Goal: Task Accomplishment & Management: Complete application form

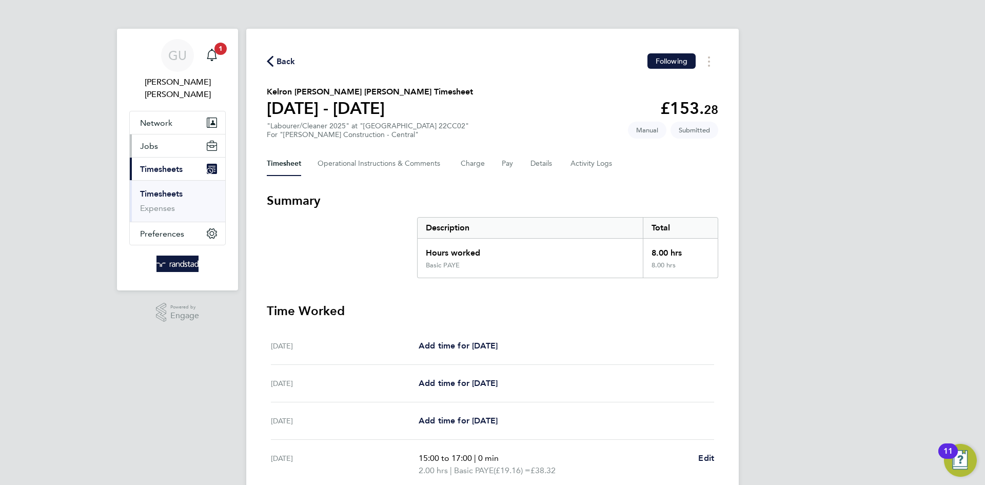
click at [165, 134] on button "Jobs" at bounding box center [177, 145] width 95 height 23
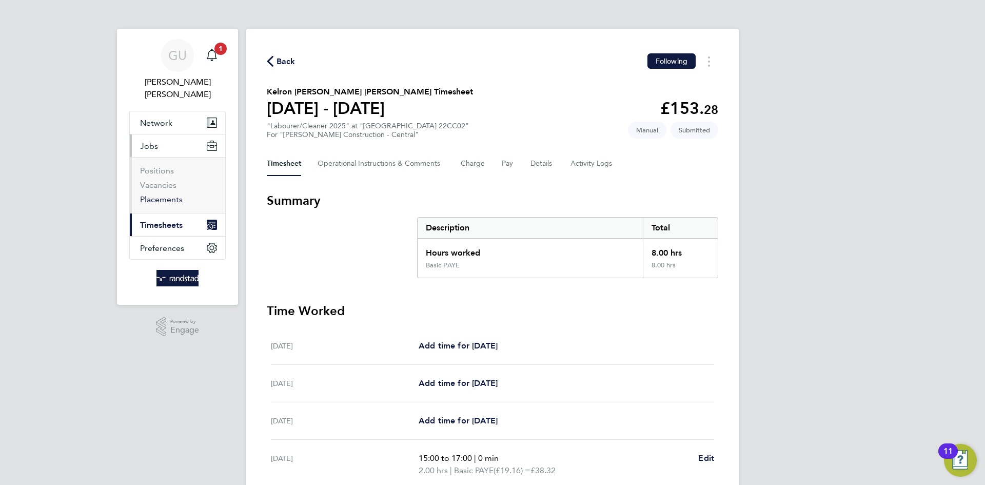
click at [169, 195] on link "Placements" at bounding box center [161, 200] width 43 height 10
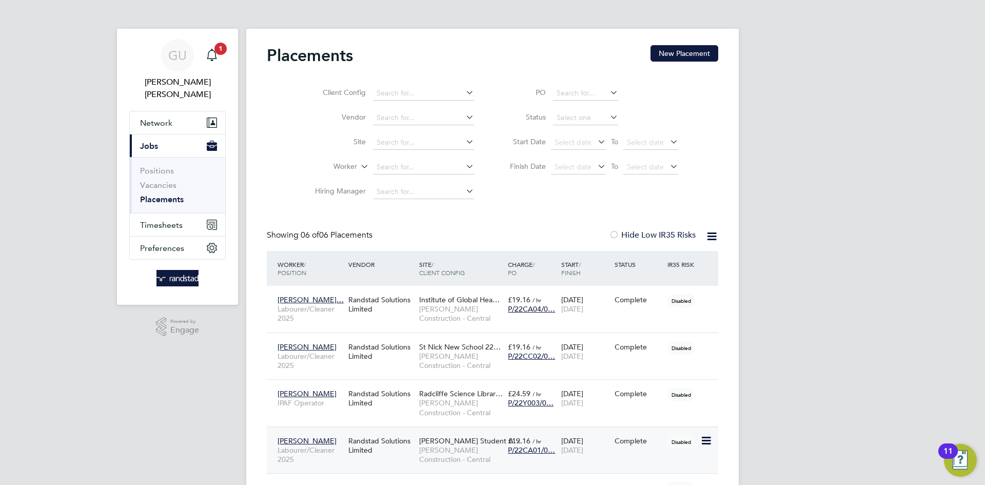
click at [313, 442] on span "[PERSON_NAME]" at bounding box center [307, 440] width 59 height 9
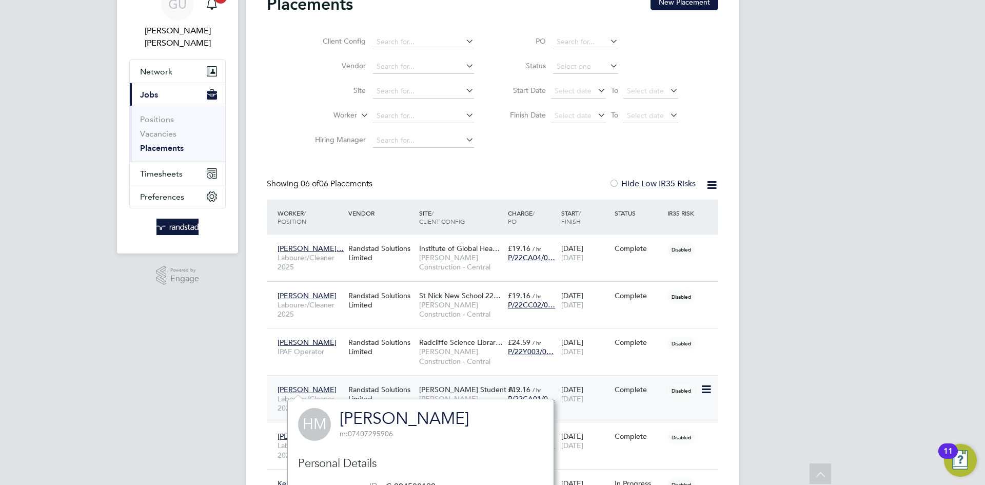
click at [303, 386] on span "[PERSON_NAME]" at bounding box center [307, 389] width 59 height 9
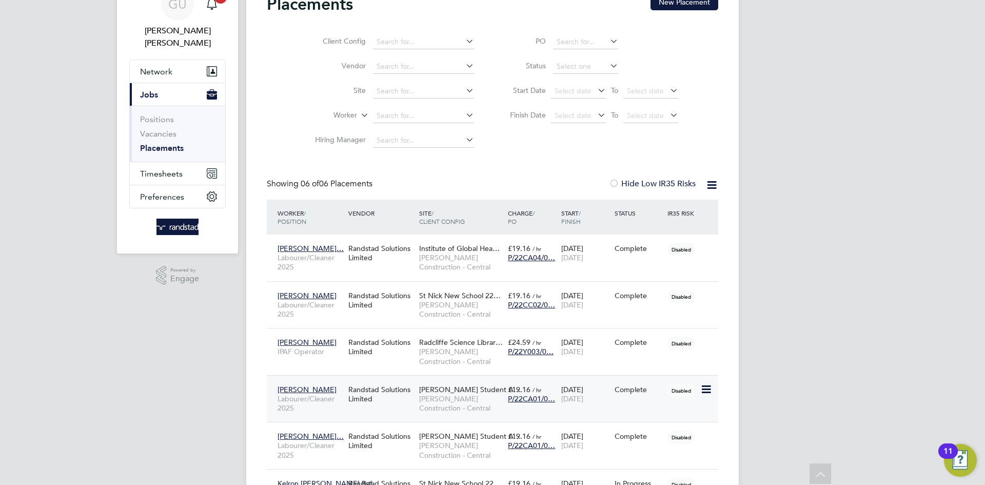
click at [379, 392] on div "Randstad Solutions Limited" at bounding box center [381, 394] width 71 height 29
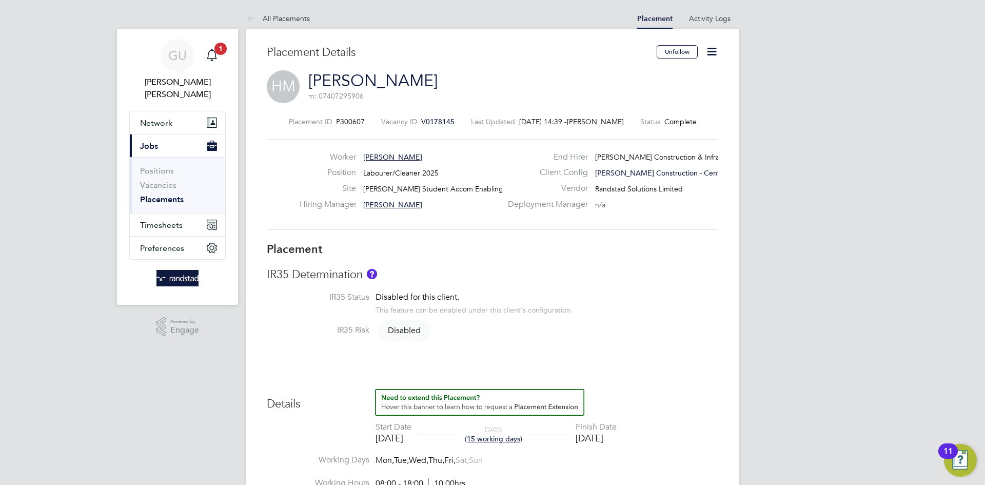
click at [717, 45] on icon at bounding box center [712, 51] width 13 height 13
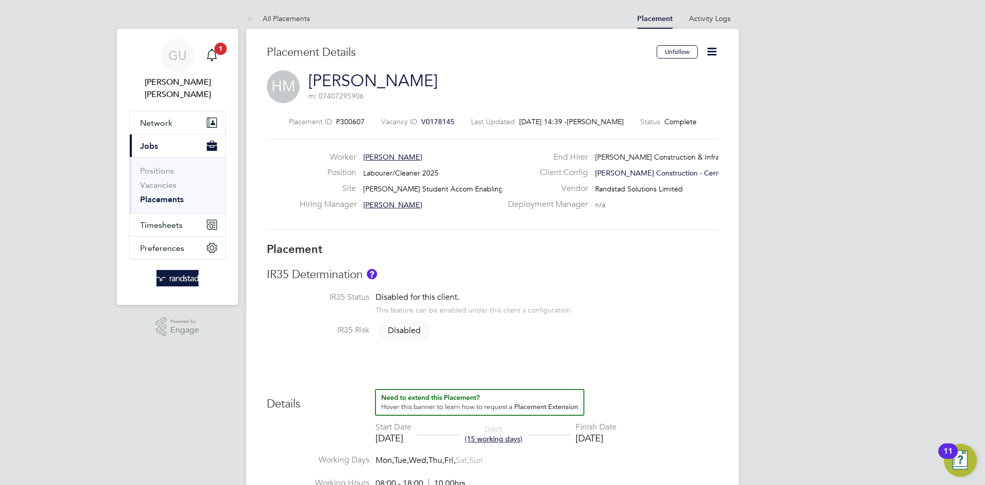
click at [710, 52] on icon at bounding box center [712, 51] width 13 height 13
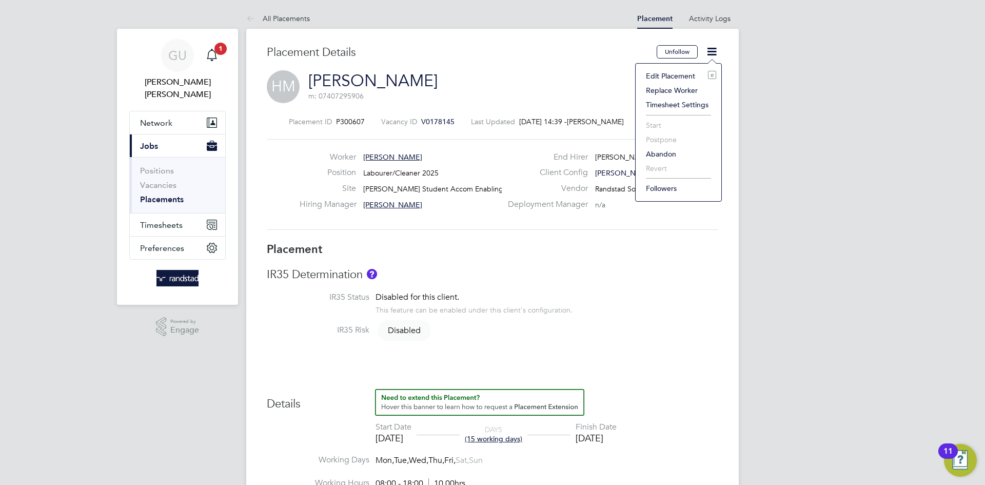
click at [681, 74] on li "Edit Placement e" at bounding box center [678, 76] width 75 height 14
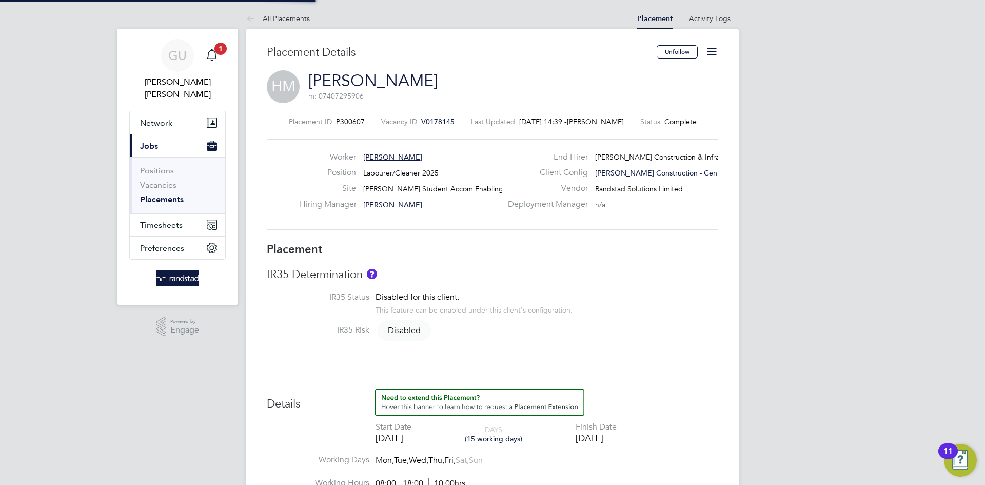
type input "Joe Golby"
type input "David Shepherd"
type input "[DATE]"
type input "08:00"
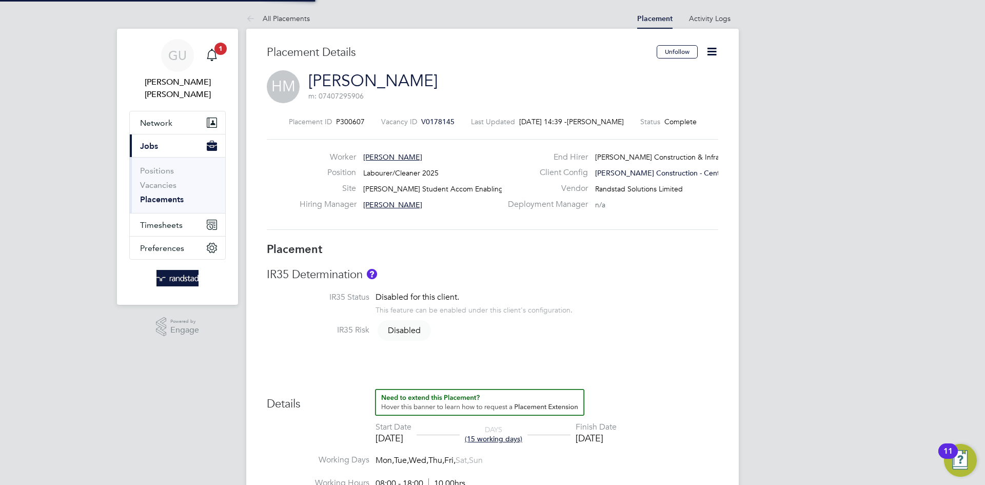
type input "18:00"
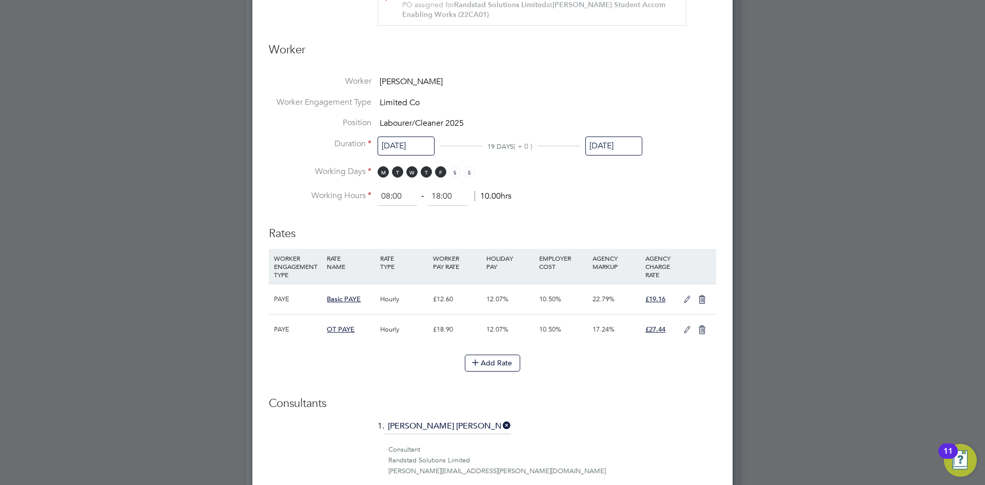
scroll to position [552, 0]
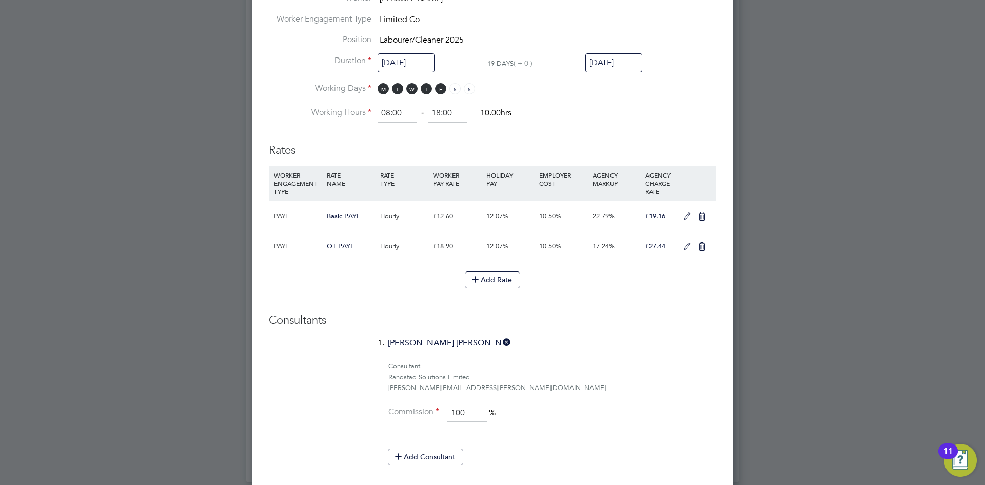
click at [619, 59] on input "[DATE]" at bounding box center [614, 62] width 57 height 19
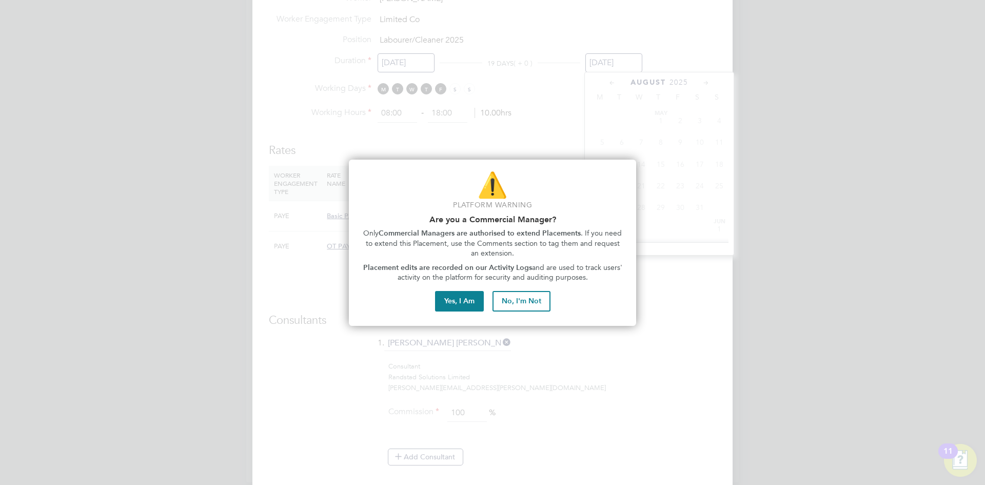
scroll to position [387, 0]
click at [464, 303] on button "Yes, I Am" at bounding box center [459, 301] width 49 height 21
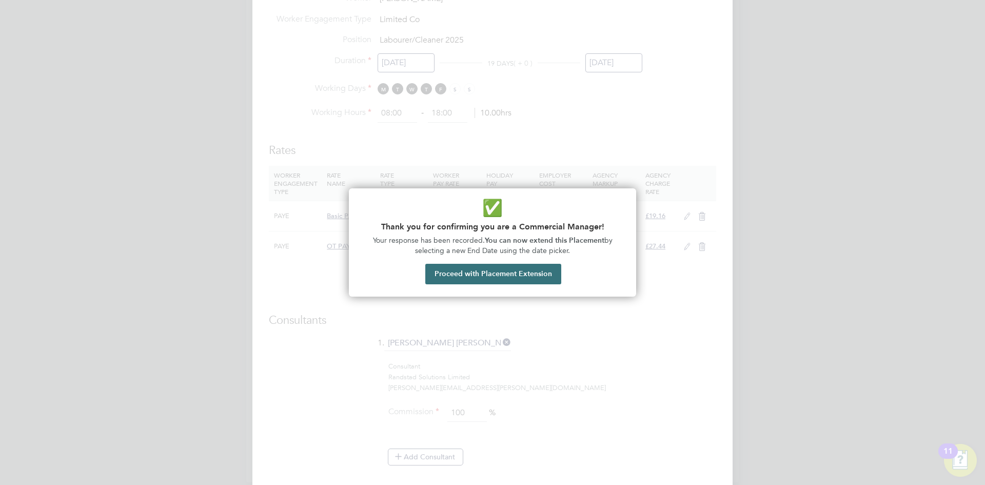
click at [518, 275] on button "Proceed with Placement Extension" at bounding box center [493, 274] width 136 height 21
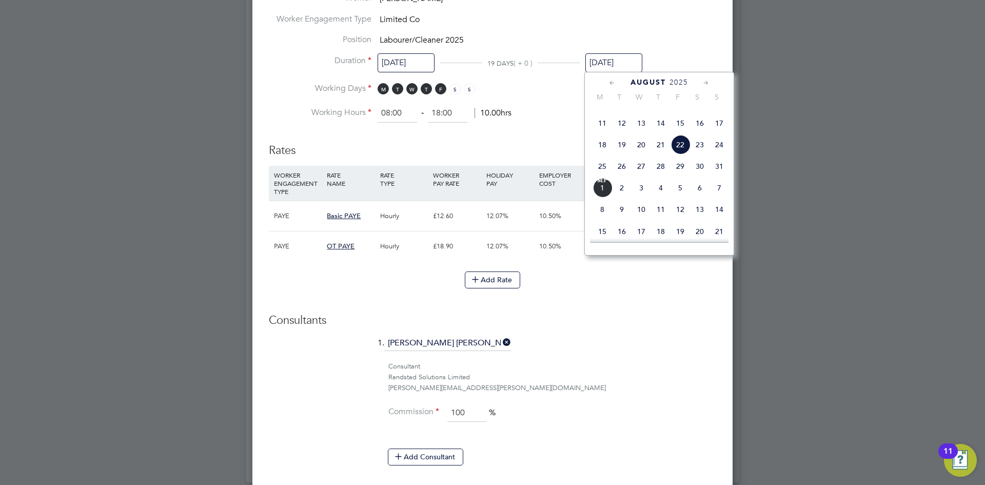
click at [707, 84] on icon at bounding box center [707, 82] width 10 height 11
click at [604, 196] on span "29" at bounding box center [603, 186] width 20 height 20
type input "29 Sep 2025"
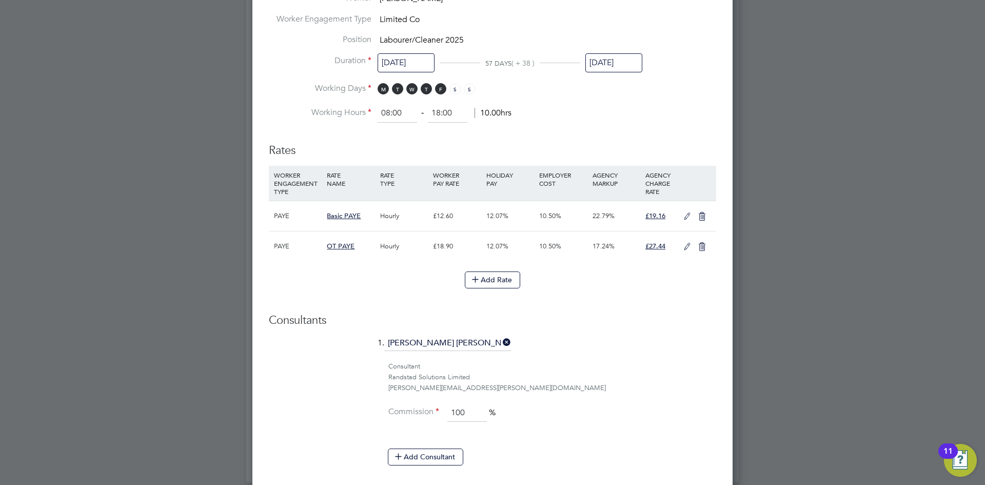
click at [693, 319] on h3 "Consultants" at bounding box center [493, 320] width 448 height 15
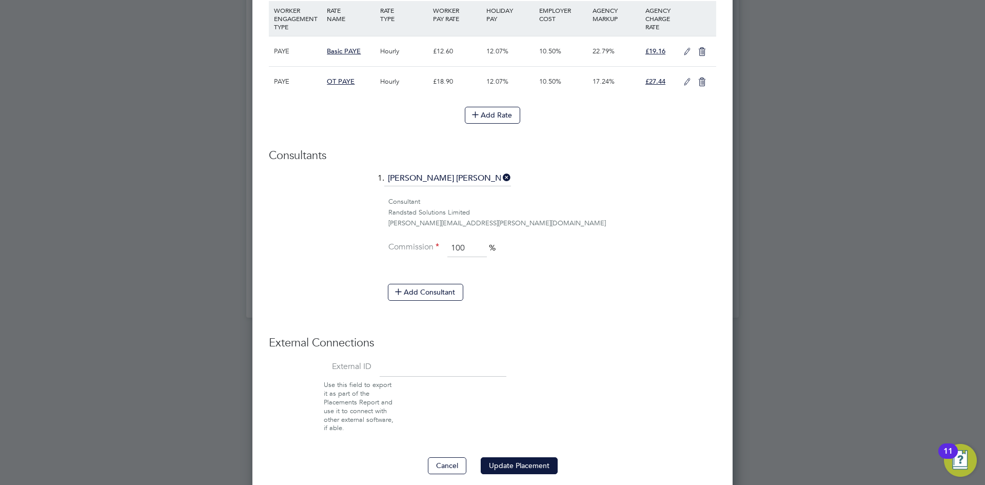
scroll to position [727, 0]
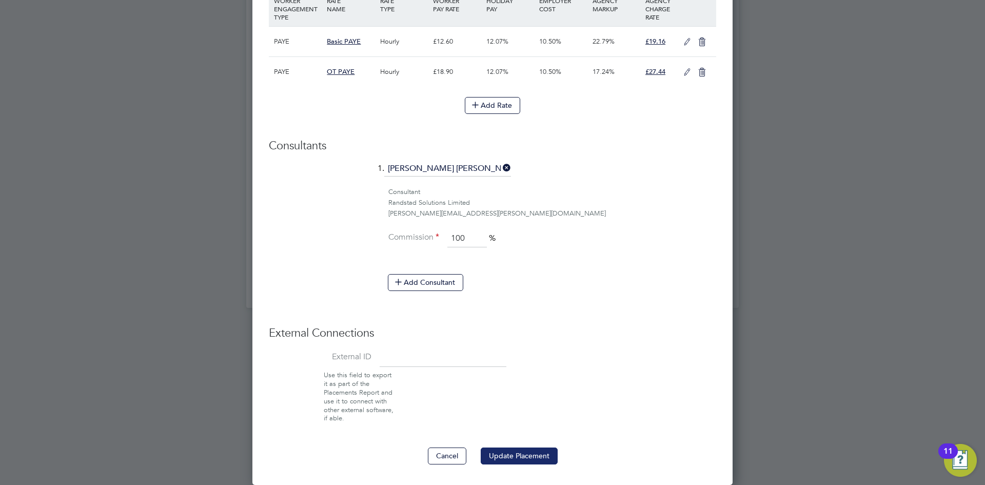
click at [502, 458] on button "Update Placement" at bounding box center [519, 456] width 77 height 16
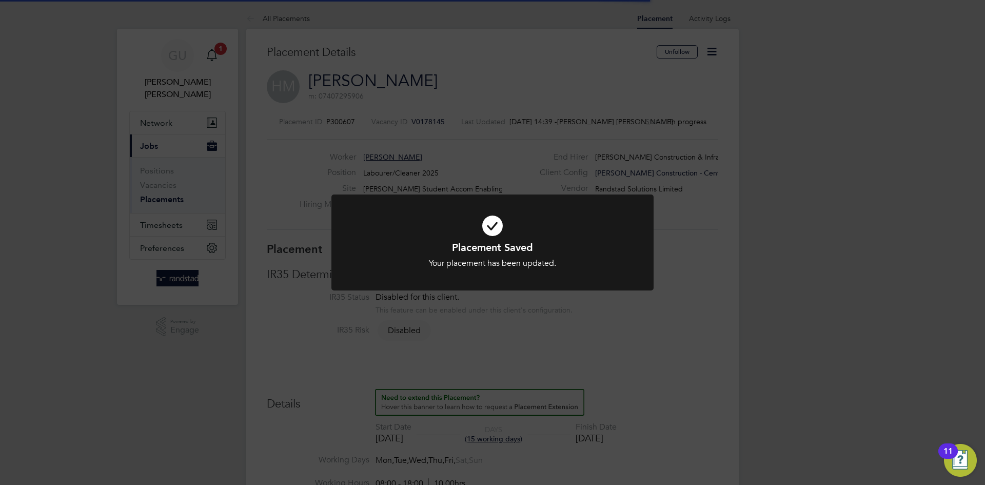
scroll to position [10, 60]
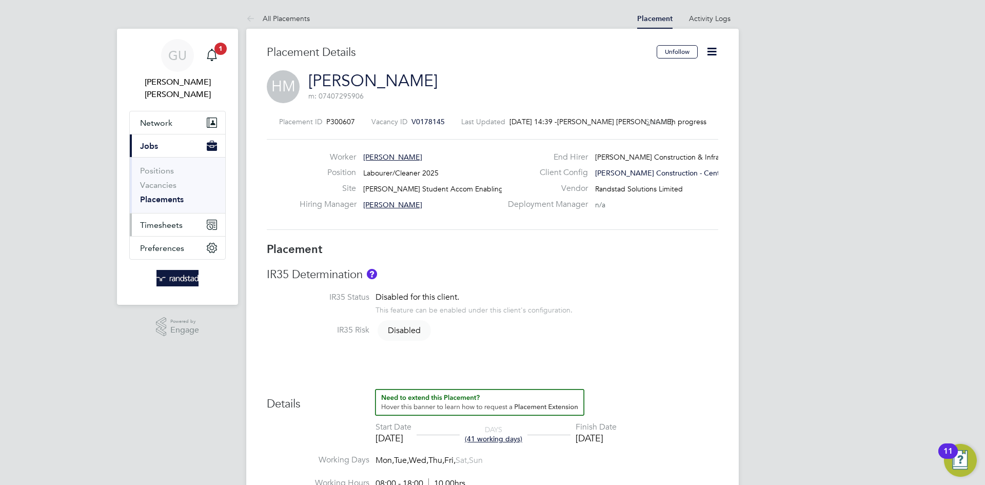
click at [179, 220] on span "Timesheets" at bounding box center [161, 225] width 43 height 10
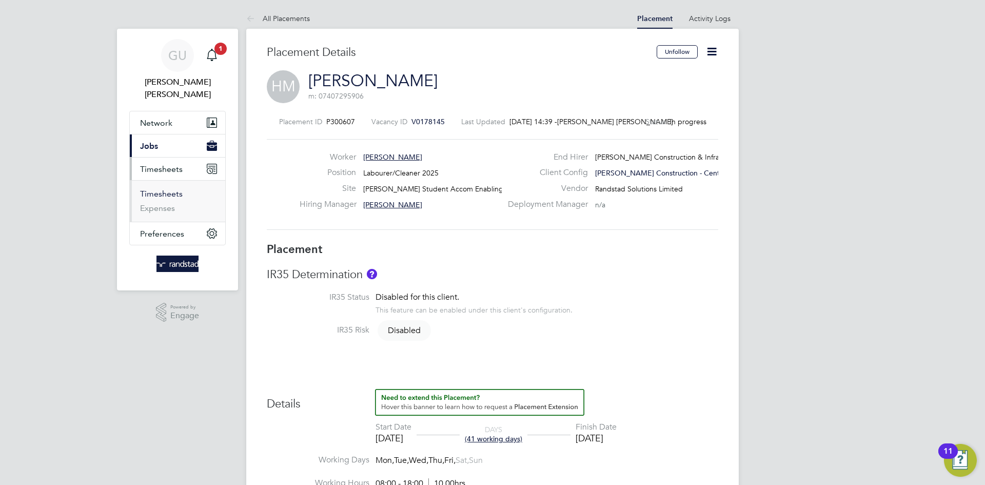
click at [166, 189] on link "Timesheets" at bounding box center [161, 194] width 43 height 10
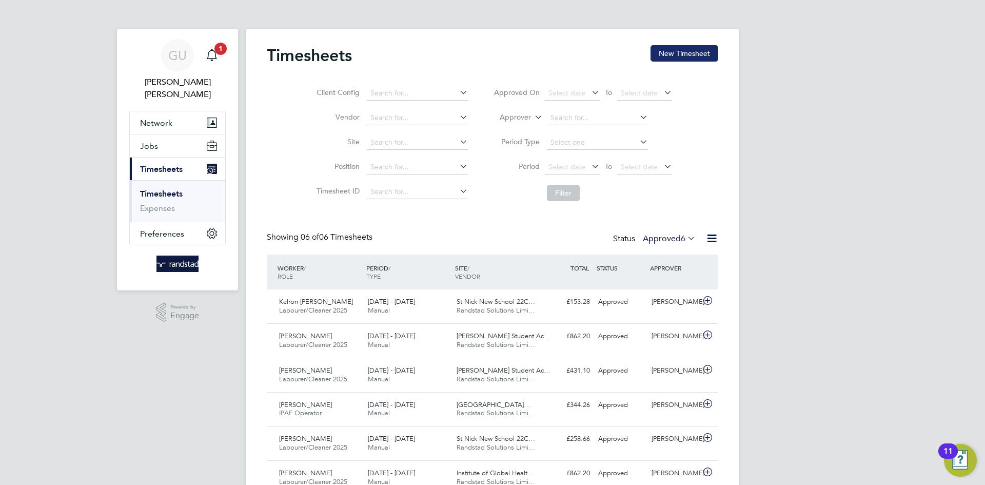
click at [686, 56] on button "New Timesheet" at bounding box center [685, 53] width 68 height 16
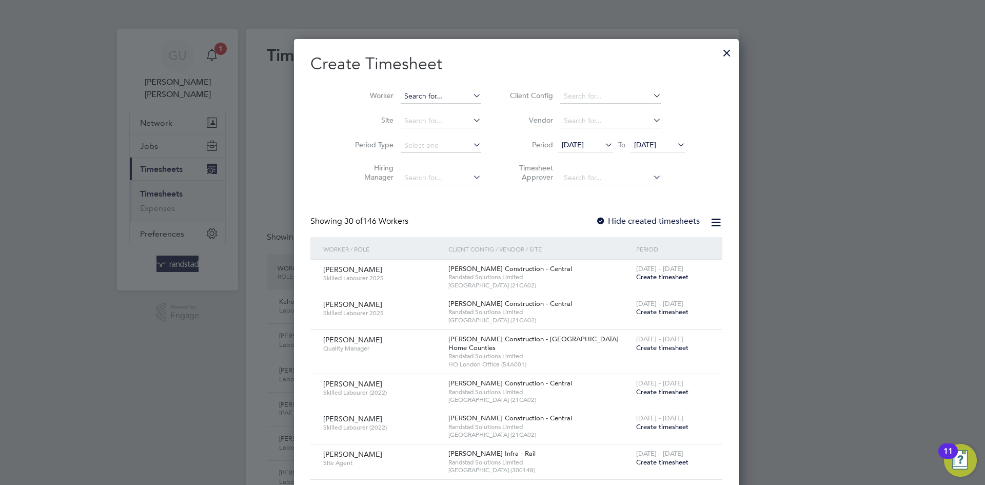
click at [401, 95] on input at bounding box center [441, 96] width 81 height 14
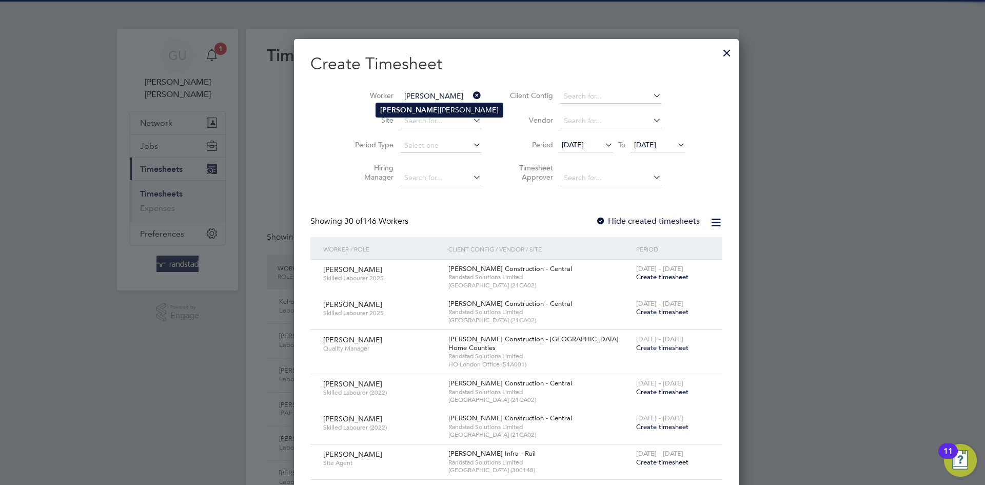
click at [409, 107] on li "Harinder Mann" at bounding box center [439, 110] width 127 height 14
type input "[PERSON_NAME]"
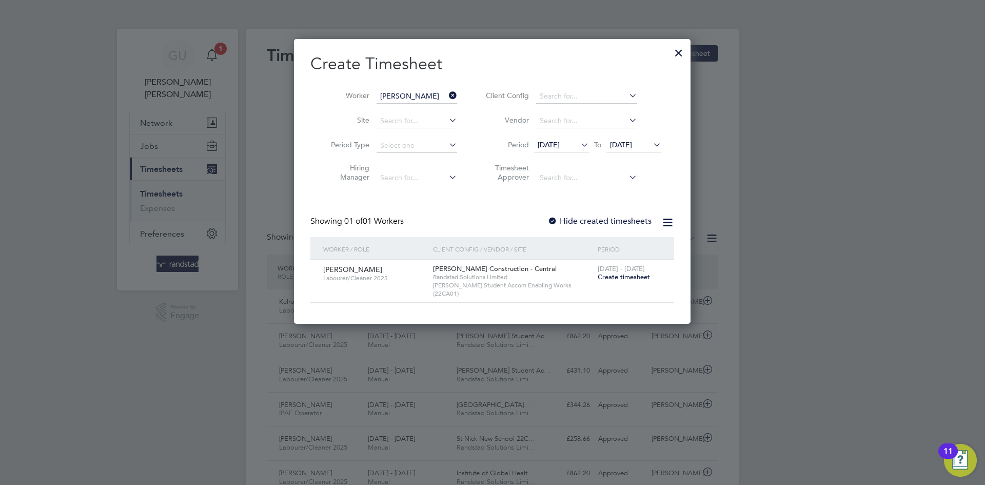
click at [637, 276] on span "Create timesheet" at bounding box center [624, 277] width 52 height 9
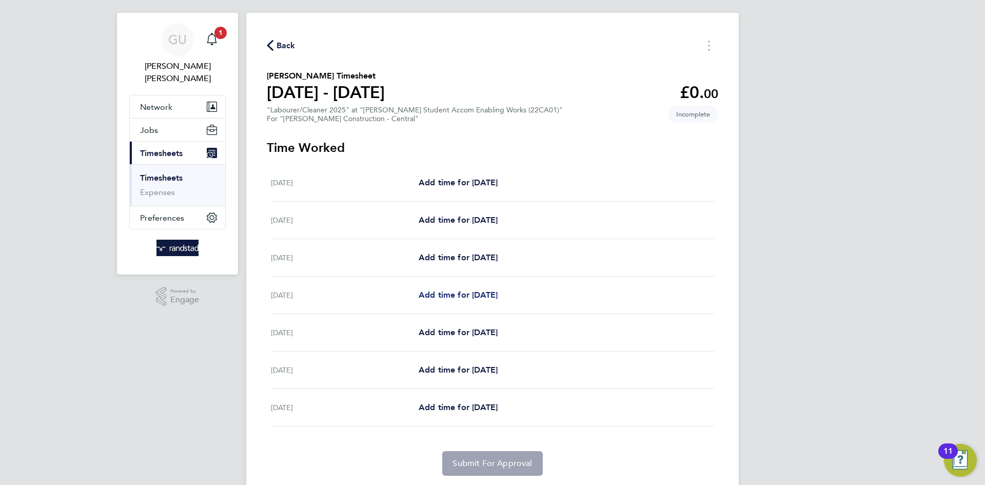
click at [452, 291] on span "Add time for Tue 26 Aug" at bounding box center [458, 295] width 79 height 10
select select "30"
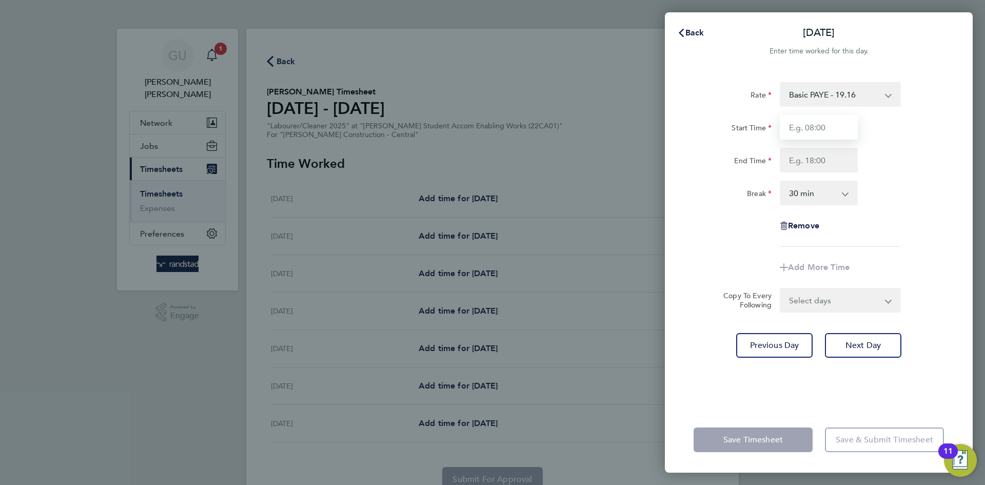
click at [813, 124] on input "Start Time" at bounding box center [819, 127] width 78 height 25
type input "07:30"
click at [795, 158] on input "End Time" at bounding box center [819, 160] width 78 height 25
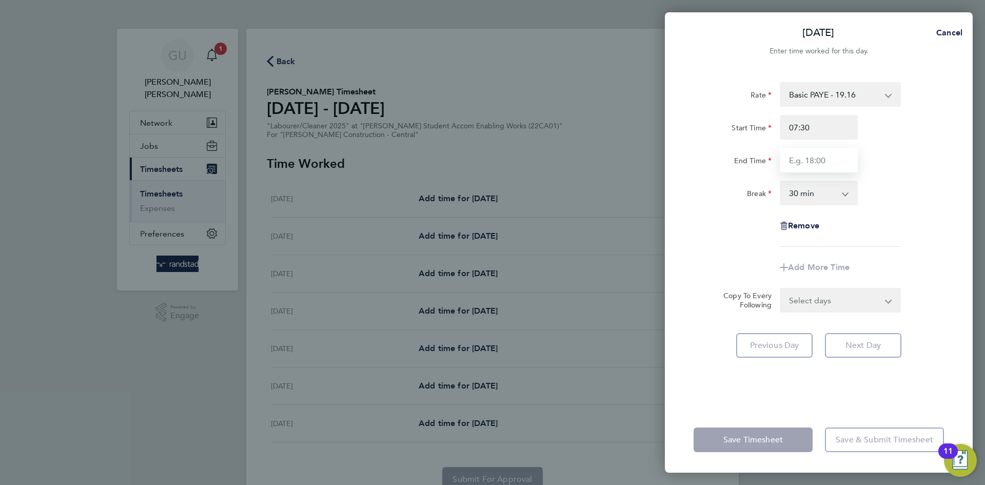
type input "17:00"
click at [862, 347] on div "Rate Basic PAYE - 19.16 OT PAYE - 27.44 Start Time 07:30 End Time 17:00 Break 0…" at bounding box center [819, 238] width 308 height 337
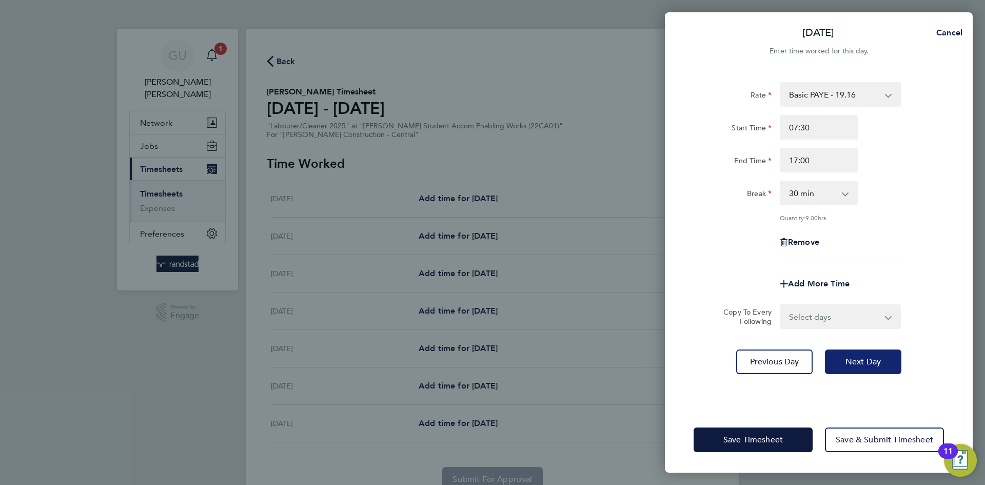
click at [856, 362] on span "Next Day" at bounding box center [863, 362] width 35 height 10
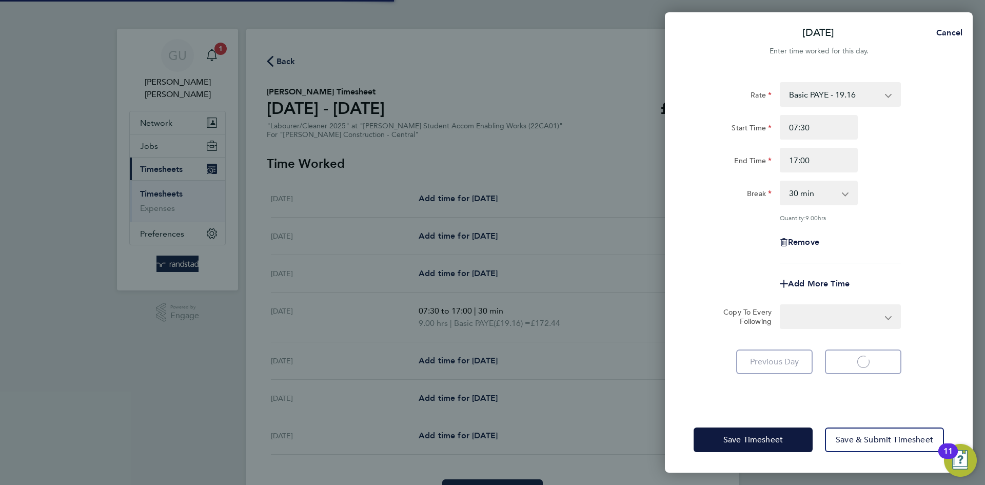
select select "30"
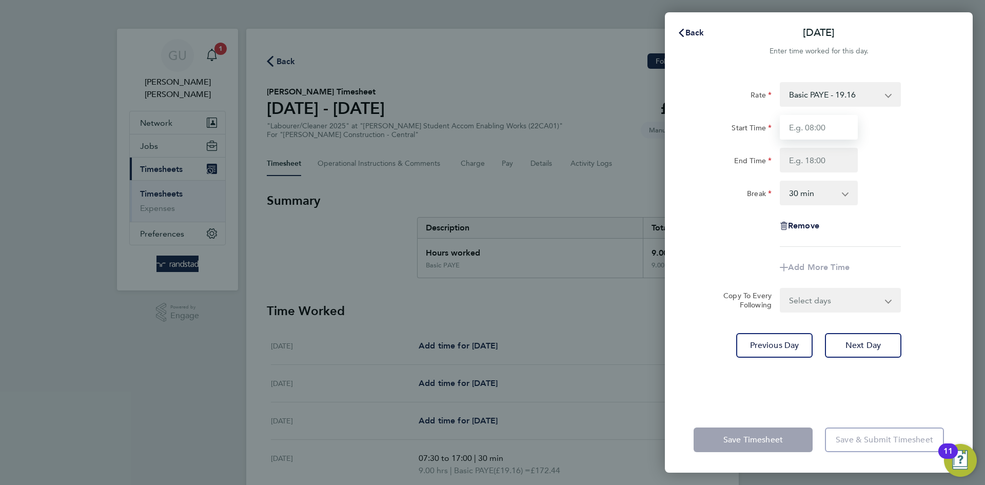
click at [810, 129] on input "Start Time" at bounding box center [819, 127] width 78 height 25
type input "07:30"
click at [816, 161] on input "End Time" at bounding box center [819, 160] width 78 height 25
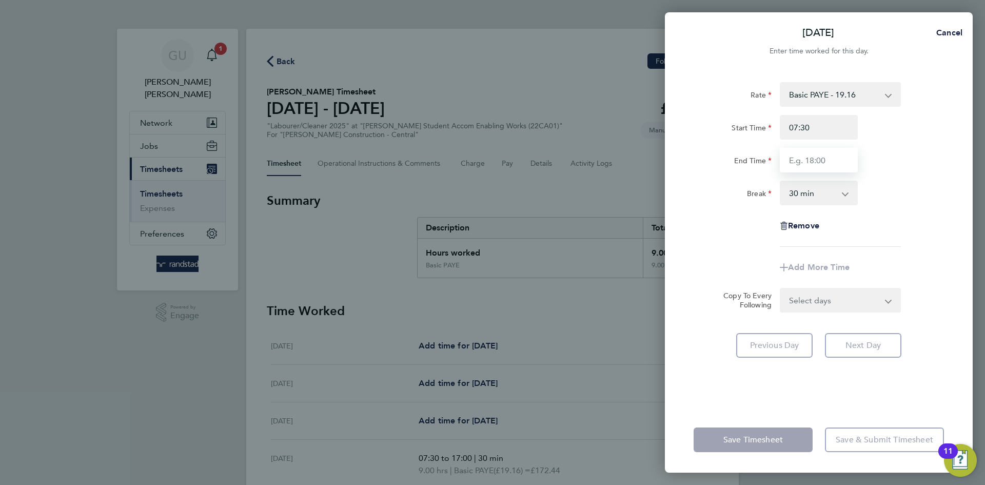
type input "17:00"
click at [913, 248] on app-timesheet-line-form-group "Rate Basic PAYE - 19.16 OT PAYE - 27.44 Start Time 07:30 End Time 17:00 Break 0…" at bounding box center [819, 181] width 250 height 198
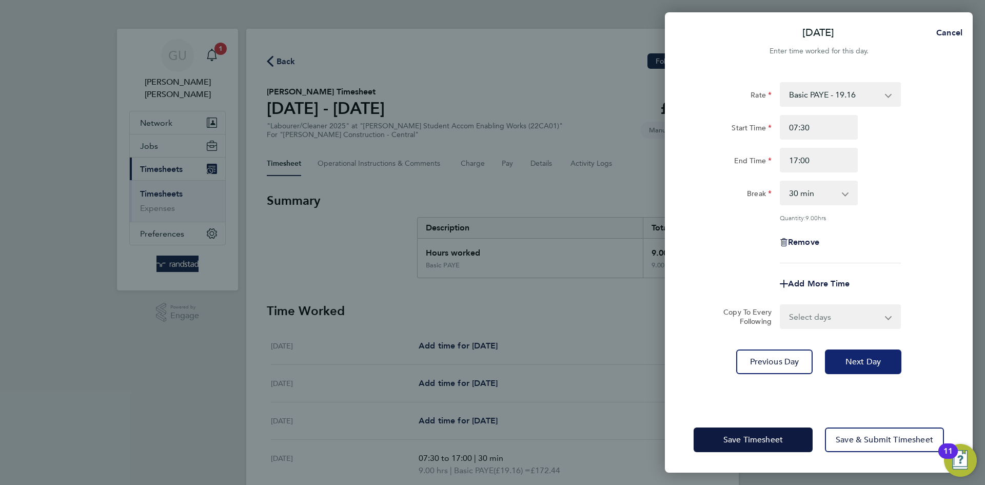
click at [862, 363] on span "Next Day" at bounding box center [863, 362] width 35 height 10
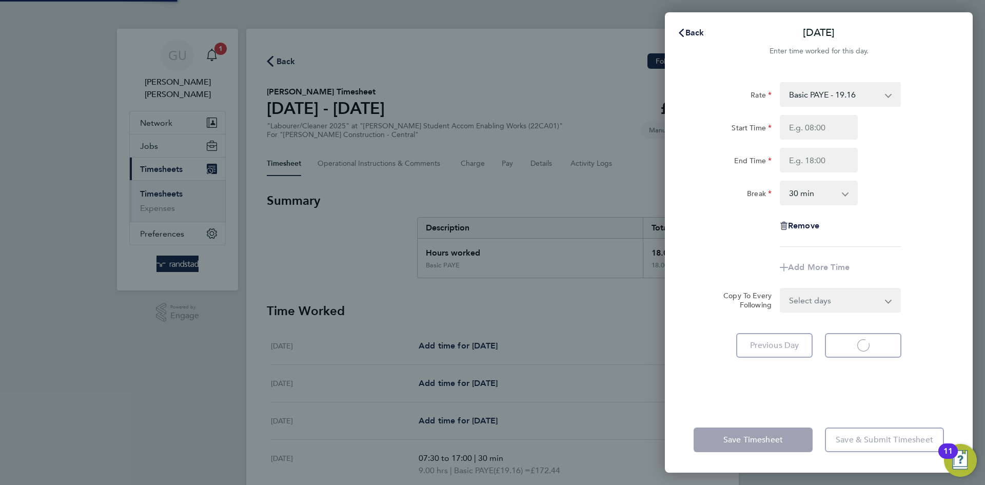
select select "30"
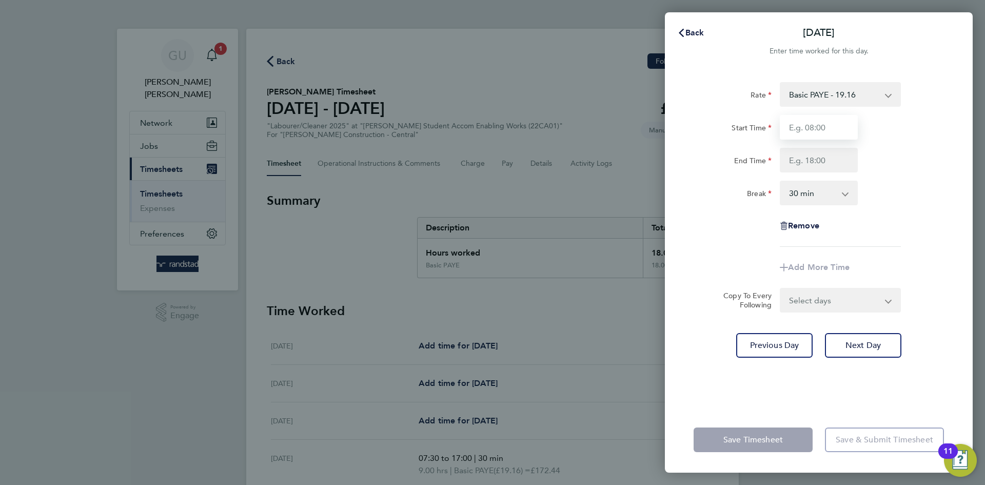
click at [829, 128] on input "Start Time" at bounding box center [819, 127] width 78 height 25
type input "07:30"
click at [809, 165] on input "End Time" at bounding box center [819, 160] width 78 height 25
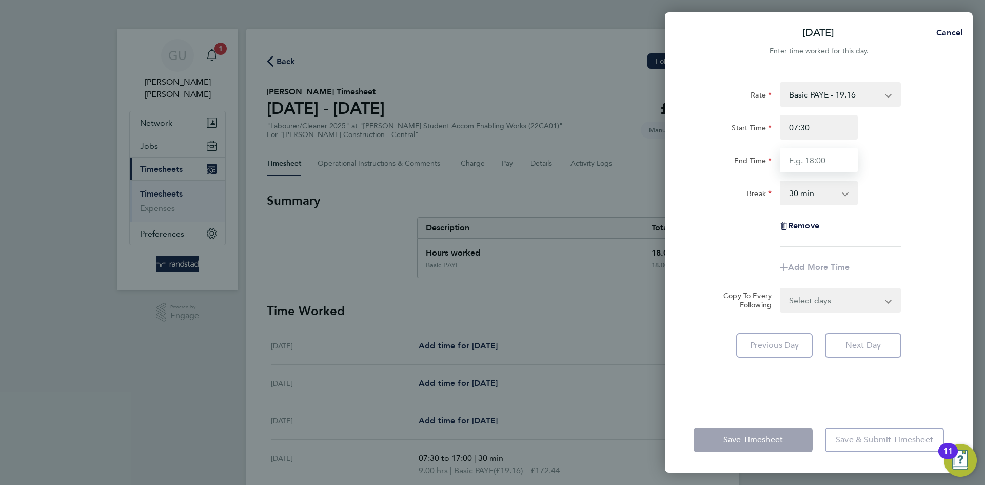
type input "17:00"
click at [926, 263] on app-timesheet-line-form-group "Rate Basic PAYE - 19.16 OT PAYE - 27.44 Start Time 07:30 End Time 17:00 Break 0…" at bounding box center [819, 181] width 250 height 198
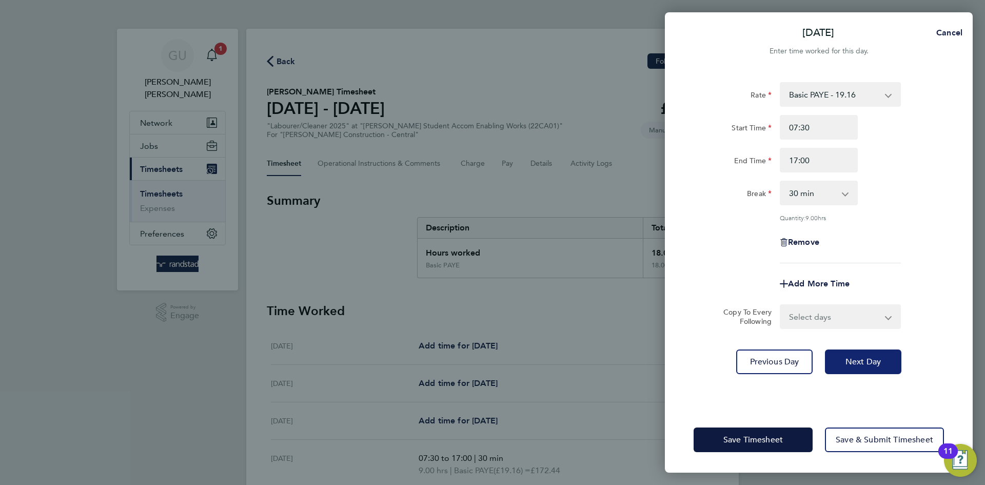
click at [862, 352] on button "Next Day" at bounding box center [863, 361] width 76 height 25
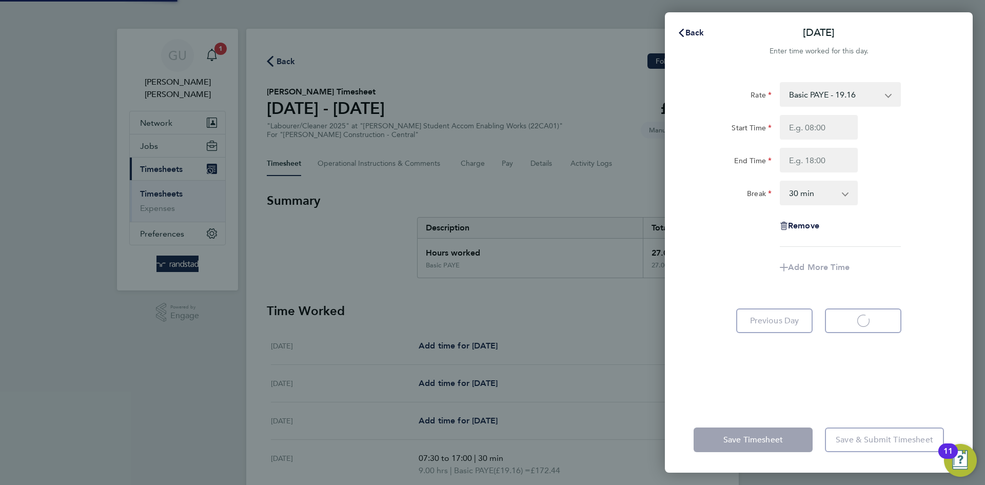
select select "30"
click at [827, 126] on input "Start Time" at bounding box center [819, 127] width 78 height 25
type input "07:30"
click at [807, 162] on input "End Time" at bounding box center [819, 160] width 78 height 25
type input "17:00"
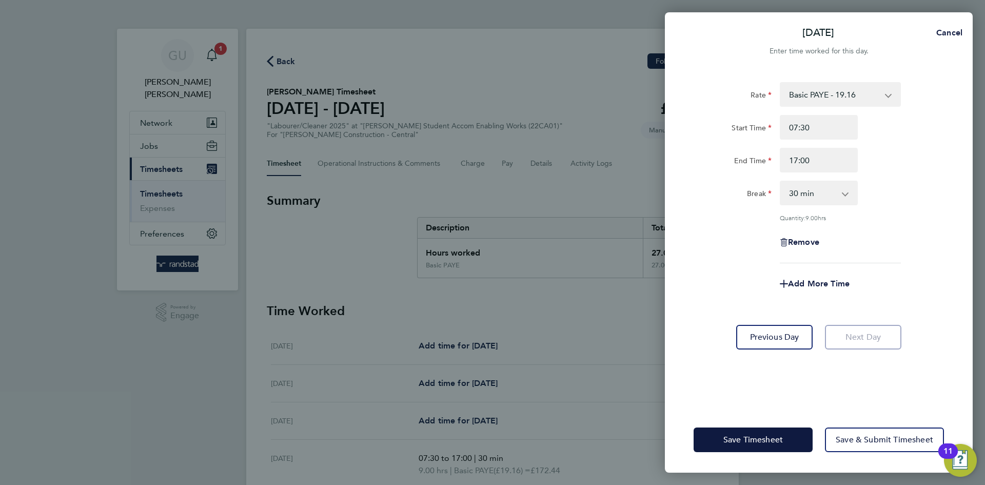
click at [877, 212] on div "Rate Basic PAYE - 19.16 OT PAYE - 27.44 Start Time 07:30 End Time 17:00 Break 0…" at bounding box center [819, 172] width 250 height 181
click at [780, 439] on span "Save Timesheet" at bounding box center [754, 440] width 60 height 10
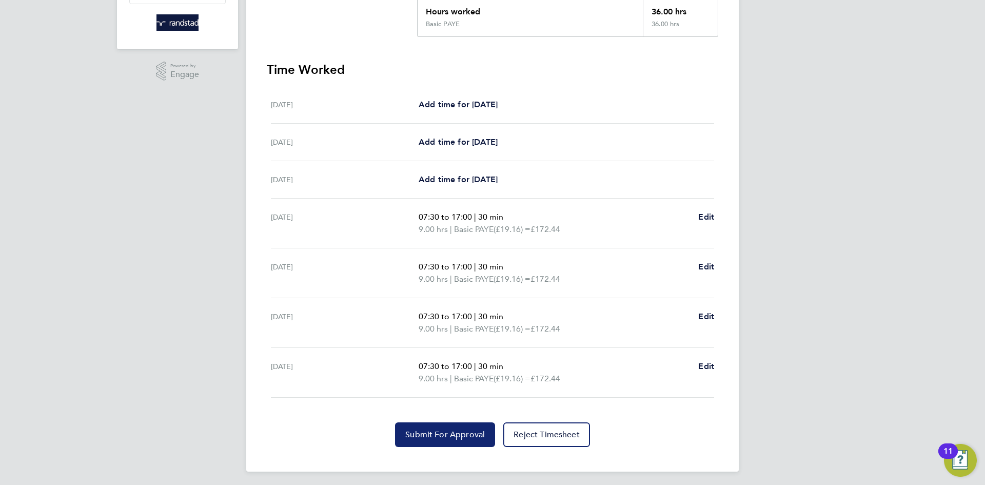
click at [460, 435] on span "Submit For Approval" at bounding box center [445, 435] width 80 height 10
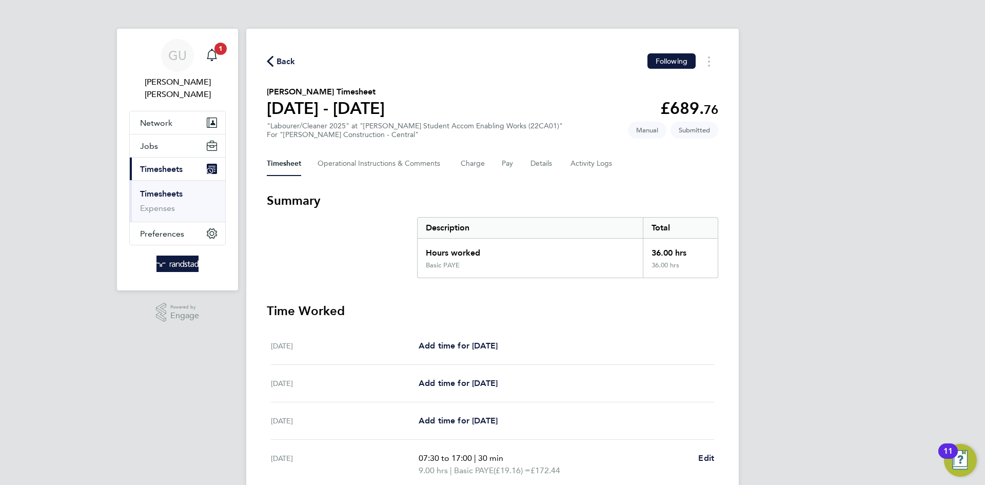
click at [495, 164] on div "Timesheet Operational Instructions & Comments Charge Pay Details Activity Logs" at bounding box center [493, 163] width 452 height 25
click at [503, 163] on button "Pay" at bounding box center [508, 163] width 12 height 25
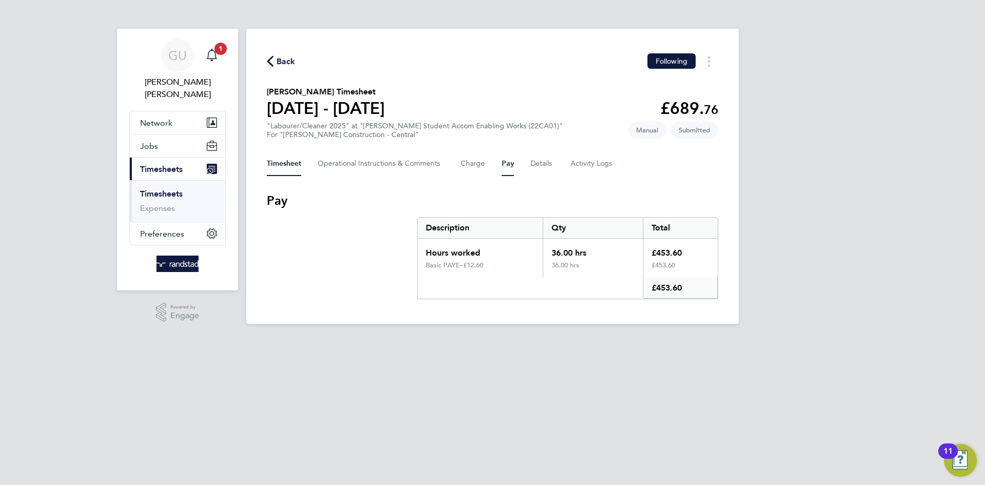
drag, startPoint x: 297, startPoint y: 165, endPoint x: 361, endPoint y: 181, distance: 66.1
click at [297, 166] on button "Timesheet" at bounding box center [284, 163] width 34 height 25
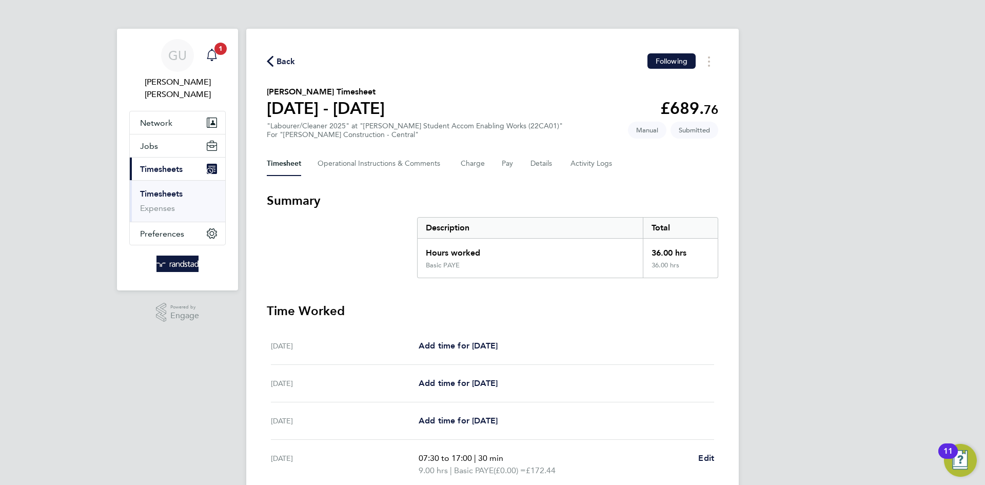
click at [209, 49] on icon "Main navigation" at bounding box center [212, 55] width 12 height 12
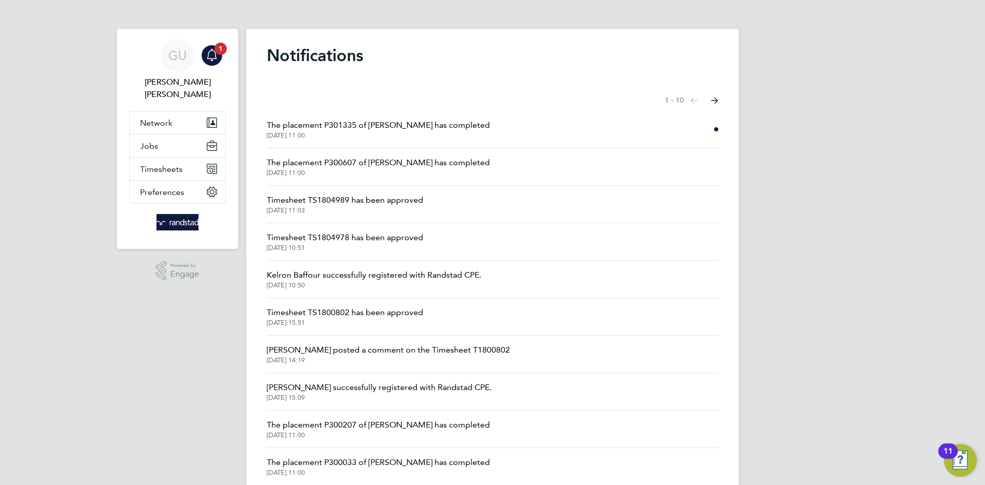
click at [812, 191] on div "GU Georgina Ulysses Notifications 1 Applications: Network Businesses Sites Work…" at bounding box center [492, 261] width 985 height 522
click at [213, 61] on div "Main navigation" at bounding box center [212, 55] width 21 height 21
click at [811, 126] on div "GU Georgina Ulysses Notifications 1 Applications: Network Businesses Sites Work…" at bounding box center [492, 261] width 985 height 522
